Goal: Information Seeking & Learning: Learn about a topic

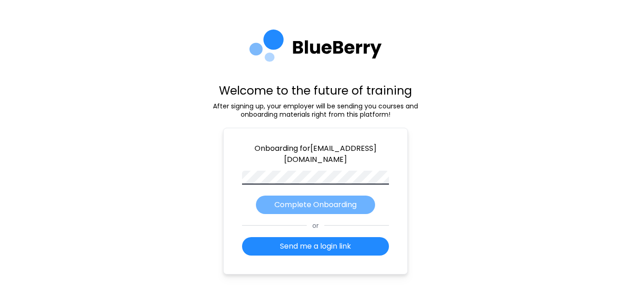
click at [313, 203] on p "Complete Onboarding" at bounding box center [315, 204] width 82 height 11
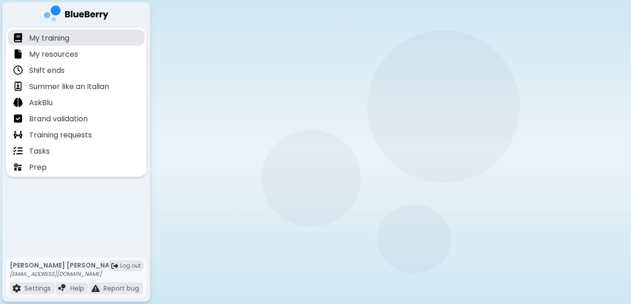
click at [58, 40] on p "My training" at bounding box center [49, 38] width 40 height 11
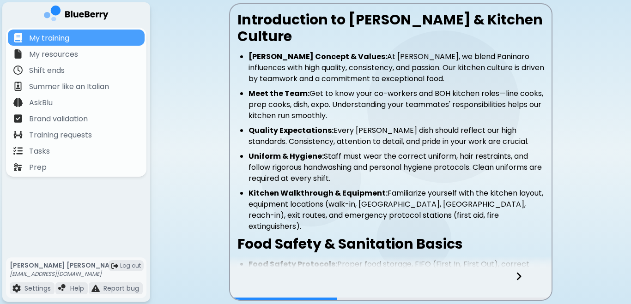
click at [542, 102] on li "Meet the Team: Get to know your co-workers and BOH kitchen roles—line cooks, pr…" at bounding box center [395, 104] width 295 height 33
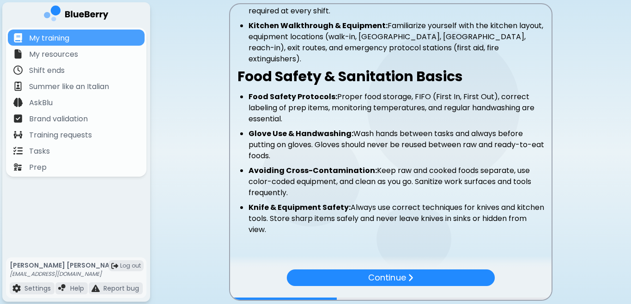
scroll to position [168, 0]
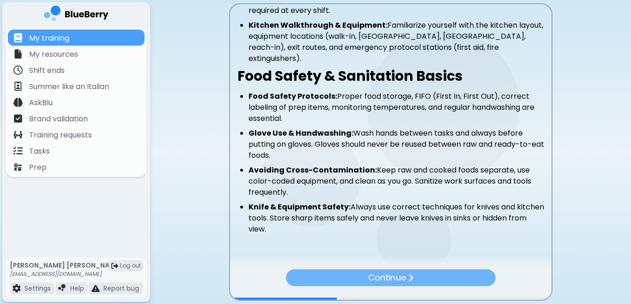
click at [439, 271] on div "Continue" at bounding box center [391, 278] width 210 height 17
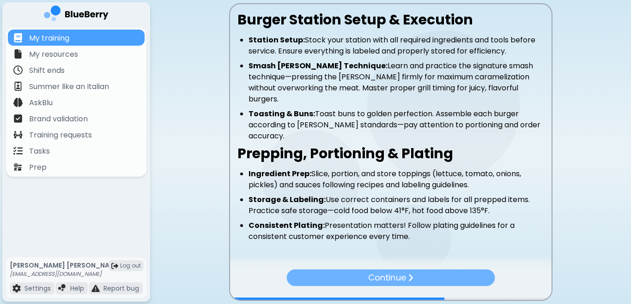
click at [433, 277] on div "Continue" at bounding box center [390, 278] width 208 height 17
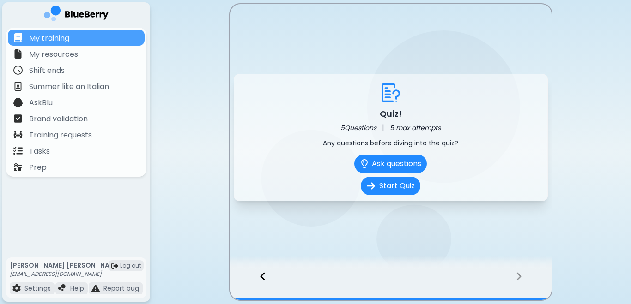
click at [261, 276] on icon at bounding box center [262, 277] width 5 height 8
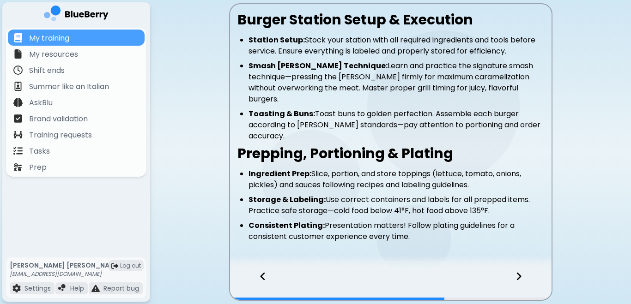
click at [261, 276] on icon at bounding box center [262, 277] width 5 height 8
